Goal: Information Seeking & Learning: Find specific fact

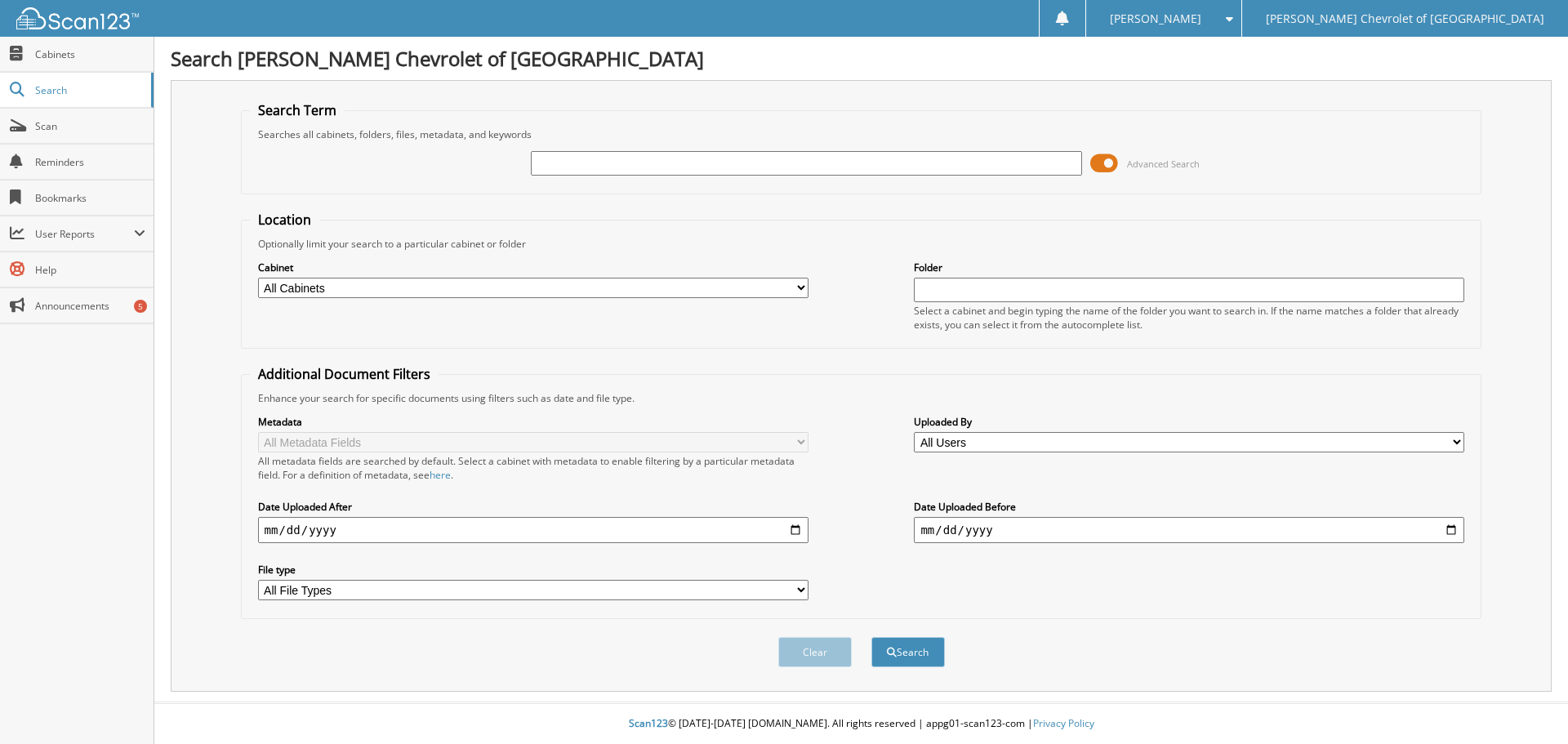
click at [712, 149] on div at bounding box center [806, 163] width 550 height 28
click at [722, 147] on div "Advanced Search" at bounding box center [862, 163] width 1224 height 44
click at [717, 152] on input "text" at bounding box center [806, 163] width 550 height 24
type input "[PERSON_NAME]"
click at [872, 637] on button "Search" at bounding box center [908, 652] width 73 height 30
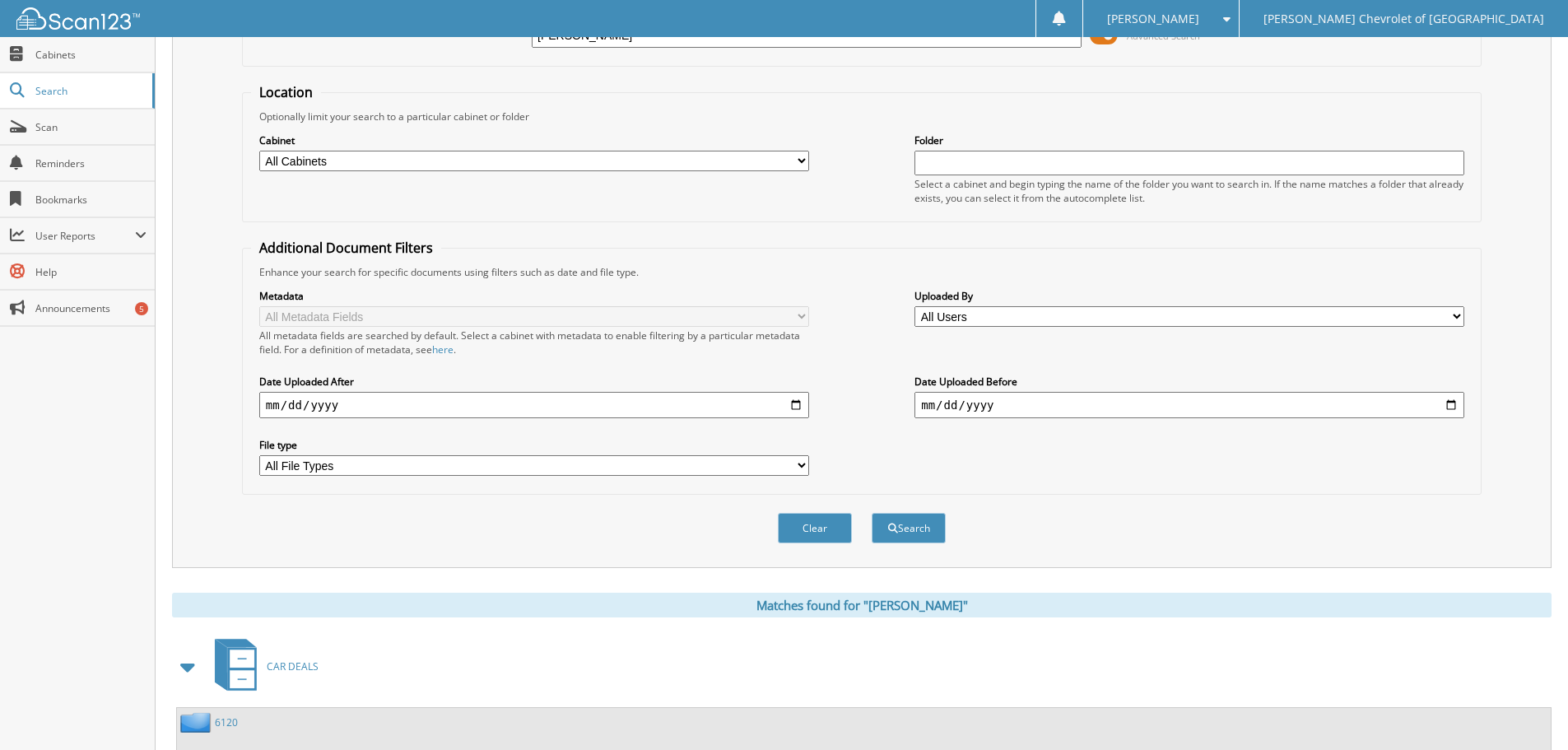
scroll to position [412, 0]
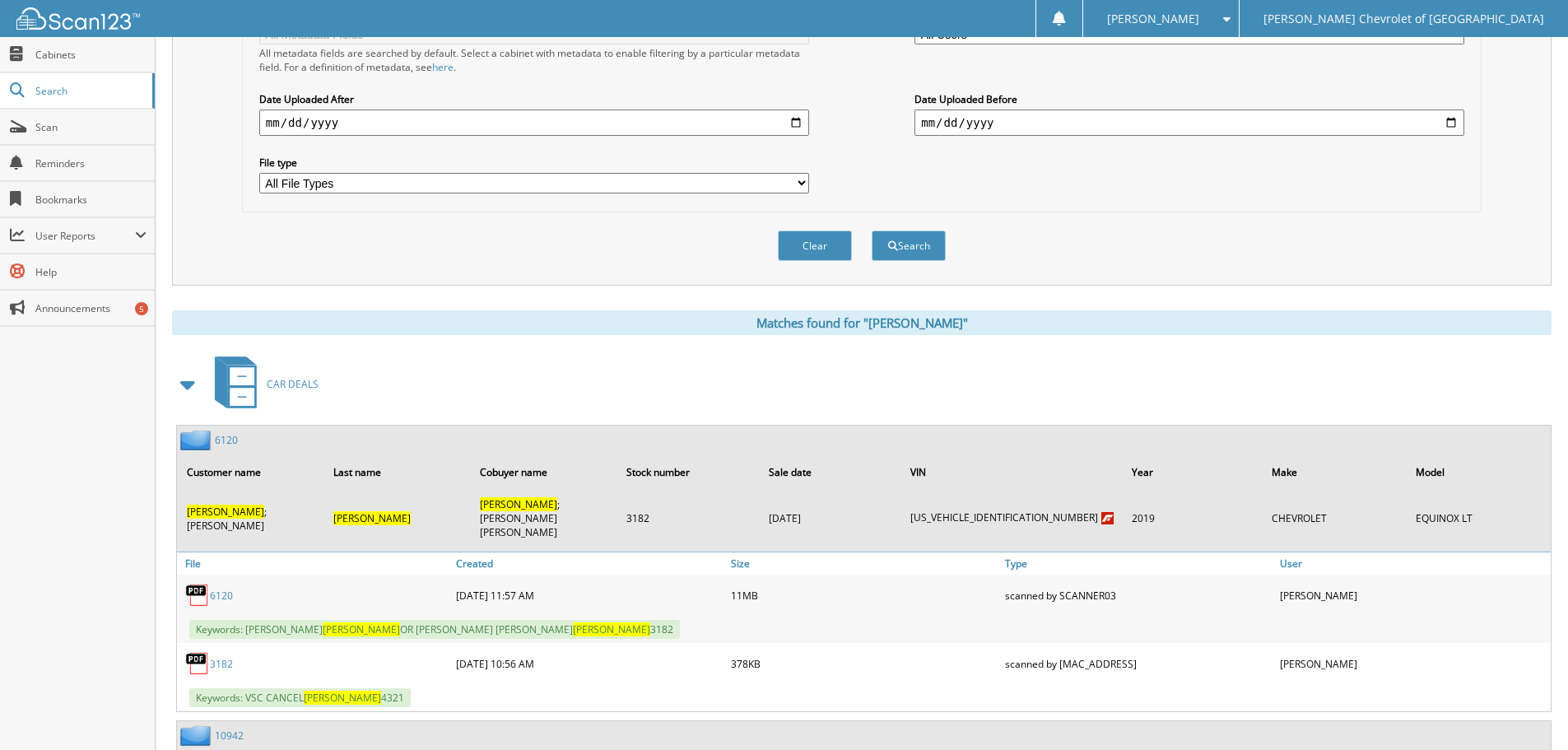
click at [225, 657] on link "3182" at bounding box center [222, 664] width 23 height 14
click at [219, 588] on link "6120" at bounding box center [222, 595] width 23 height 14
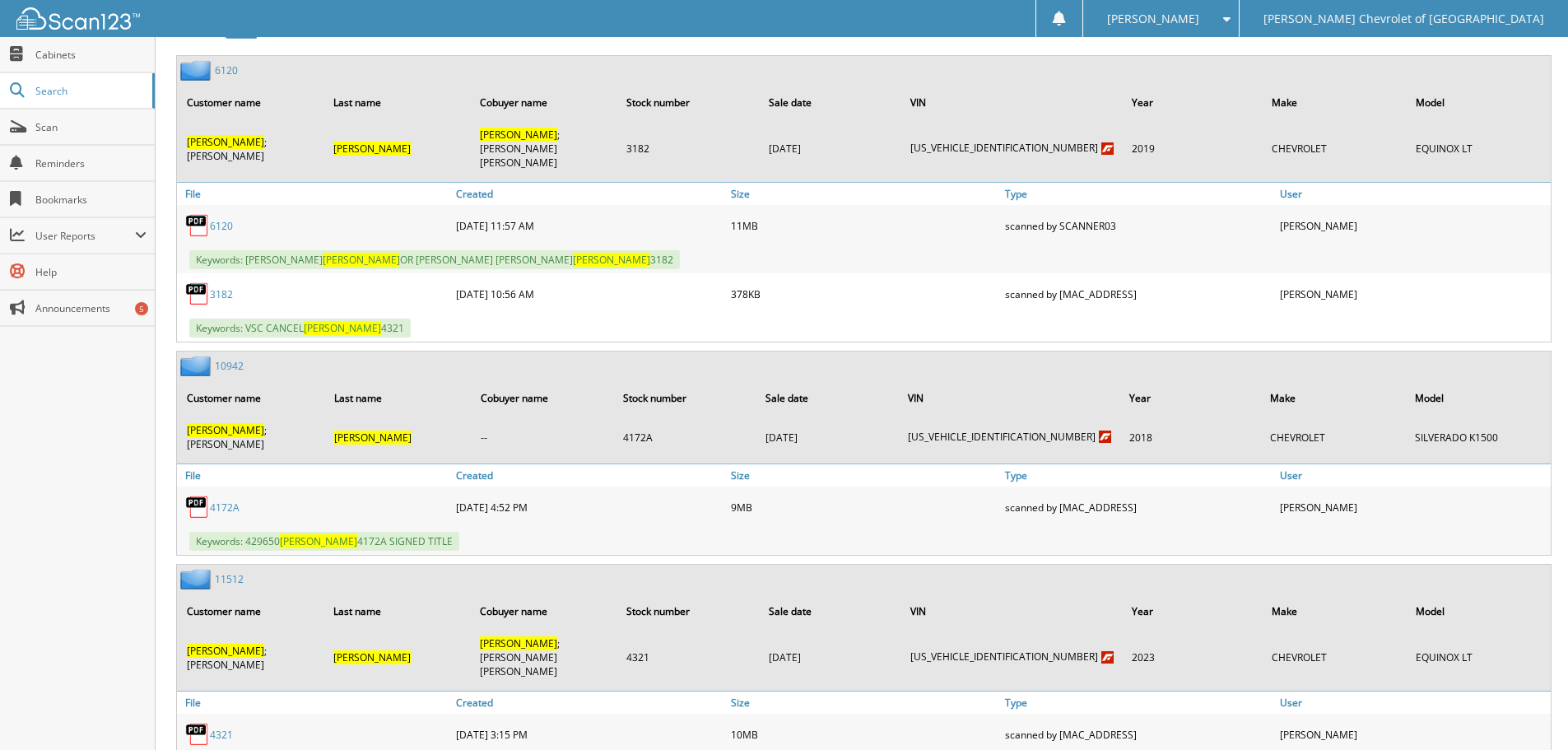
scroll to position [823, 0]
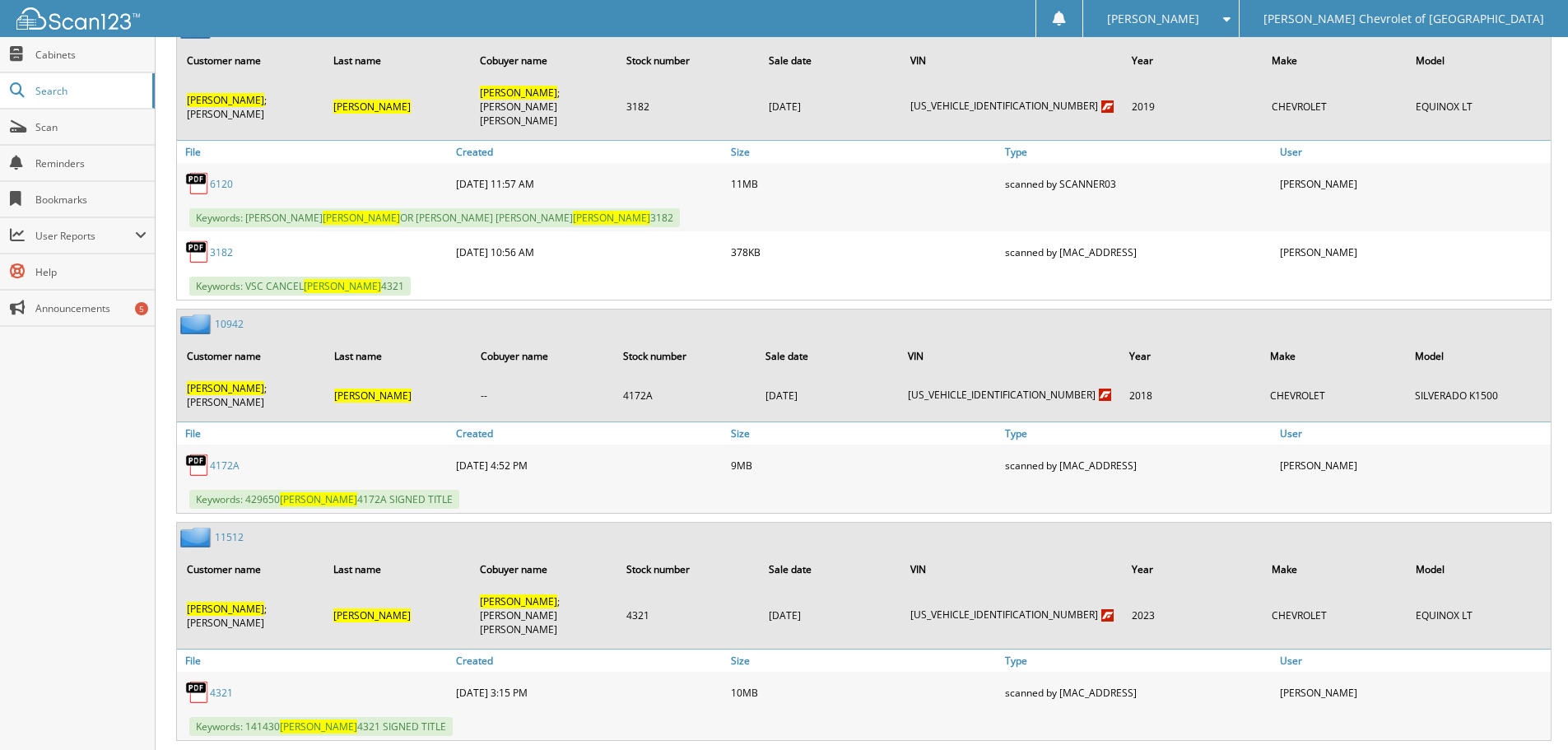
click at [223, 686] on link "4321" at bounding box center [222, 693] width 23 height 14
